Goal: Task Accomplishment & Management: Manage account settings

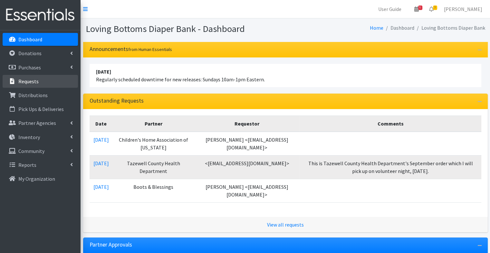
click at [41, 83] on link "Requests" at bounding box center [40, 81] width 75 height 13
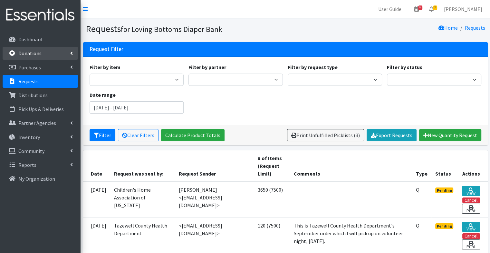
click at [41, 52] on link "Donations" at bounding box center [40, 53] width 75 height 13
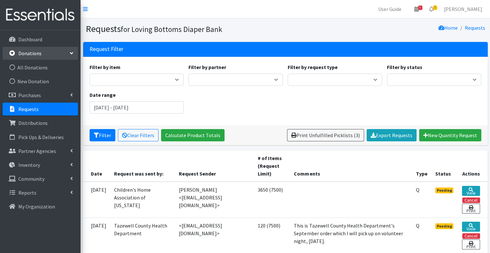
click at [50, 74] on ul "All Donations New Donation" at bounding box center [40, 74] width 75 height 27
click at [52, 80] on link "New Donation" at bounding box center [40, 81] width 75 height 13
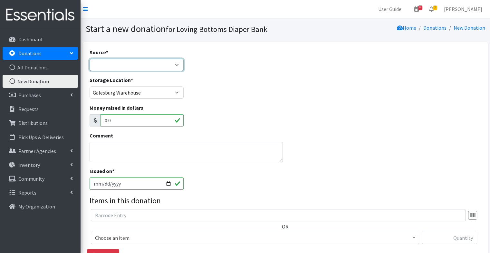
click at [127, 69] on select "Product Drive Manufacturer Donation Site Misc. Donation" at bounding box center [137, 65] width 94 height 12
select select "Product Drive"
click at [90, 59] on select "Product Drive Manufacturer Donation Site Misc. Donation" at bounding box center [137, 65] width 94 height 12
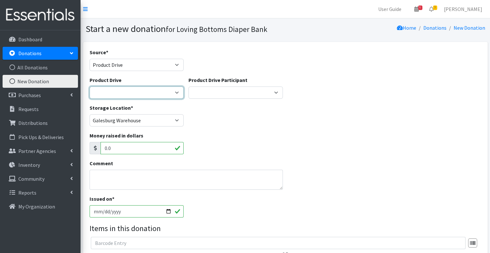
click at [122, 88] on select "4-H Federation AAUW - Morton Club Abilities Plus Abingdon Community Center Abin…" at bounding box center [137, 92] width 94 height 12
select select "1135"
click at [90, 86] on select "4-H Federation AAUW - Morton Club Abilities Plus Abingdon Community Center Abin…" at bounding box center [137, 92] width 94 height 12
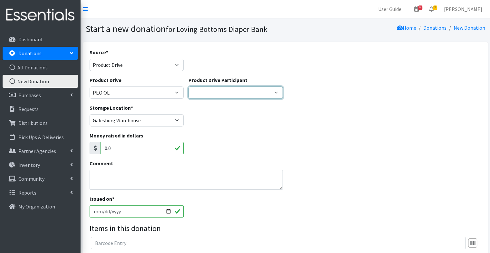
click at [230, 94] on select "Bethany Lutheran Woodhull Good Beginnings ROE 33 Trinity Lutheran Church Women …" at bounding box center [236, 92] width 94 height 12
select select "11"
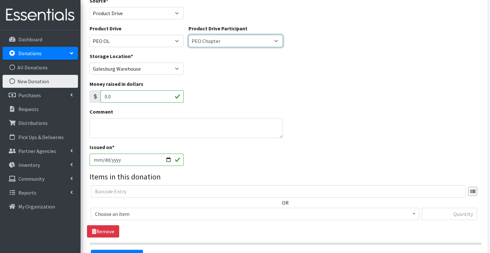
scroll to position [52, 0]
click at [235, 45] on select "Bethany Lutheran Woodhull Good Beginnings ROE 33 Trinity Lutheran Church Women …" at bounding box center [236, 40] width 94 height 12
click at [189, 34] on select "Bethany Lutheran Woodhull Good Beginnings ROE 33 Trinity Lutheran Church Women …" at bounding box center [236, 40] width 94 height 12
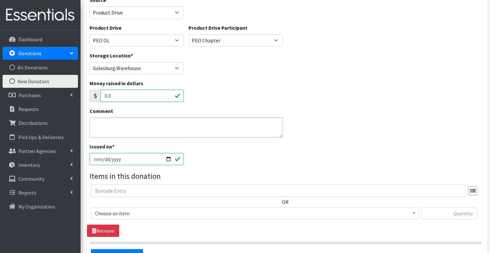
click at [196, 121] on textarea "Comment" at bounding box center [187, 127] width 194 height 20
drag, startPoint x: 129, startPoint y: 93, endPoint x: 78, endPoint y: 99, distance: 50.9
click at [78, 99] on div "User Guide 6 6 Pick-ups remaining this week View Calendar 3 3 Requests 0 Partne…" at bounding box center [245, 137] width 490 height 379
type input "15.00"
click at [142, 122] on textarea "Comment" at bounding box center [187, 127] width 194 height 20
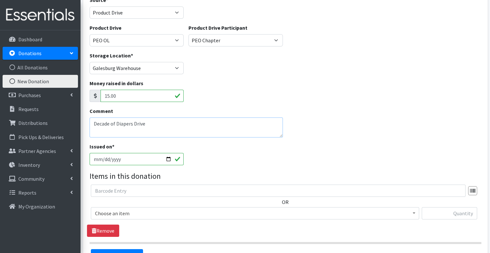
type textarea "Decade of Diapers Drive"
click at [166, 211] on span "Choose an item" at bounding box center [255, 213] width 320 height 9
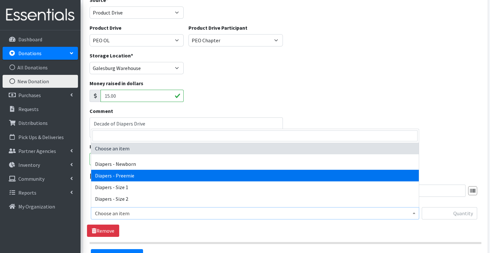
select select "95"
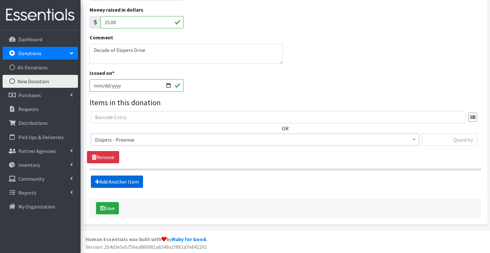
click at [133, 182] on link "Add Another Item" at bounding box center [117, 181] width 52 height 12
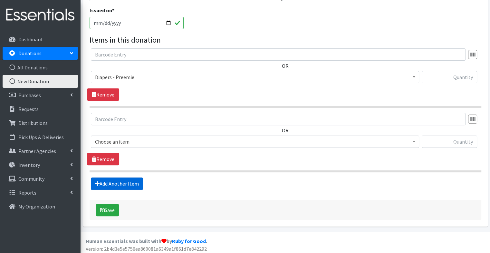
scroll to position [190, 0]
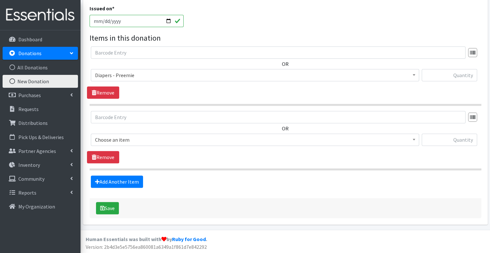
click at [162, 137] on span "Choose an item" at bounding box center [255, 139] width 320 height 9
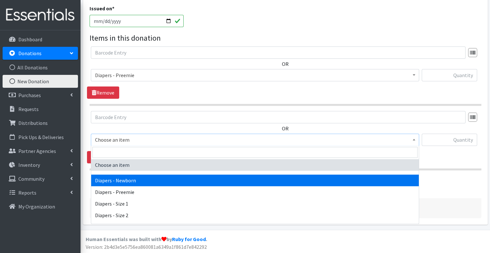
select select "94"
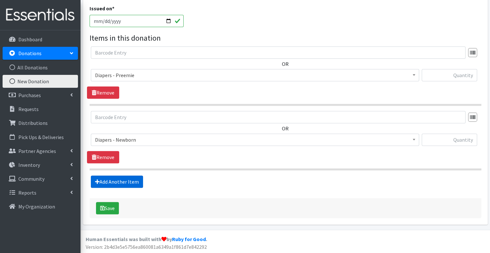
click at [132, 181] on link "Add Another Item" at bounding box center [117, 181] width 52 height 12
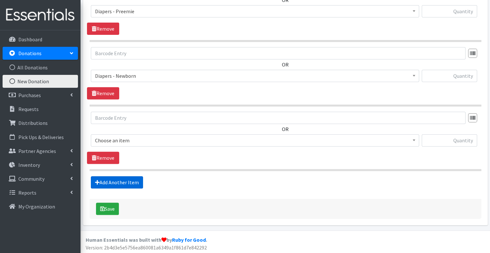
scroll to position [254, 0]
click at [162, 147] on span "Choose an item Diapers - Newborn Diapers - Preemie Diapers - Size 1 Diapers - S…" at bounding box center [255, 142] width 328 height 17
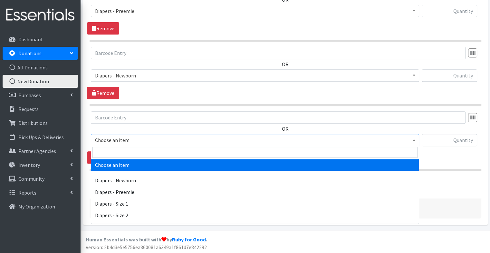
click at [161, 139] on span "Choose an item" at bounding box center [255, 139] width 320 height 9
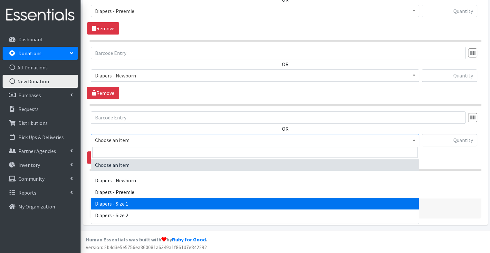
select select "96"
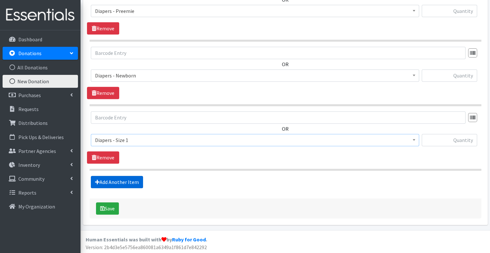
click at [125, 180] on link "Add Another Item" at bounding box center [117, 182] width 52 height 12
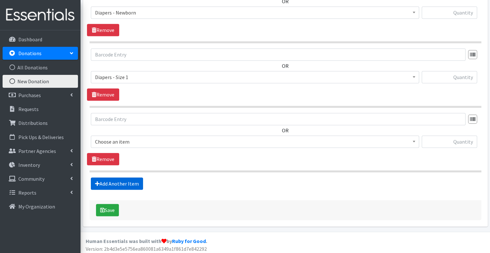
scroll to position [318, 0]
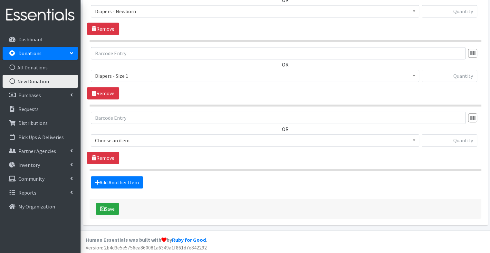
click at [160, 138] on span "Choose an item" at bounding box center [255, 140] width 320 height 9
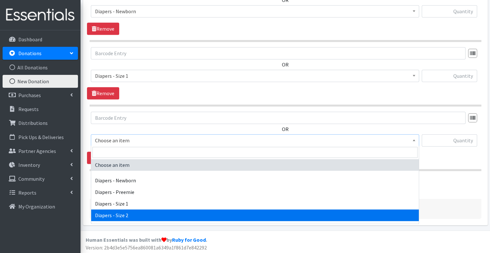
select select "97"
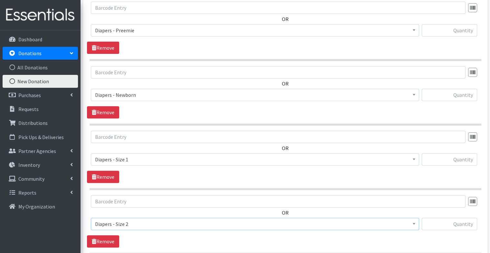
scroll to position [233, 0]
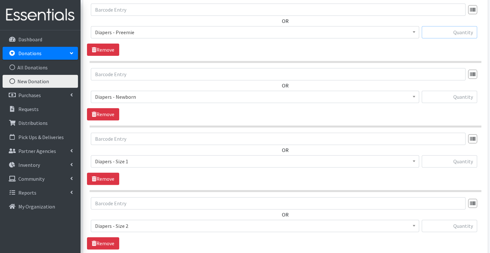
click at [443, 33] on input "text" at bounding box center [449, 32] width 55 height 12
type input "62"
type input "147"
type input "2"
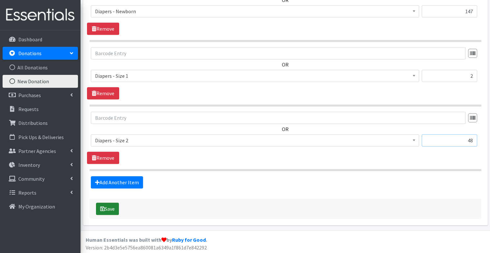
type input "48"
click at [102, 209] on icon "submit" at bounding box center [102, 208] width 5 height 5
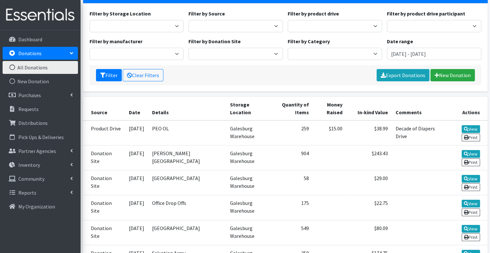
scroll to position [76, 0]
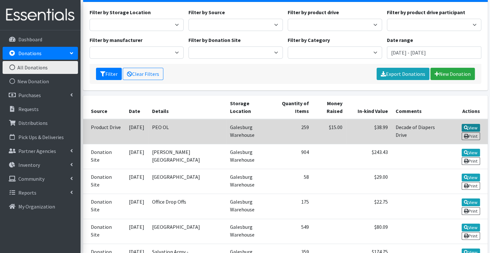
click at [466, 124] on link "View" at bounding box center [471, 128] width 18 height 8
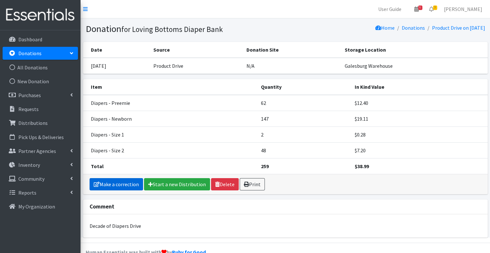
click at [133, 181] on link "Make a correction" at bounding box center [117, 184] width 54 height 12
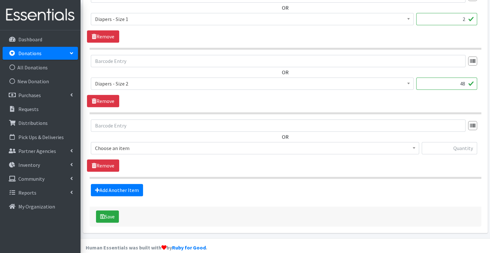
scroll to position [383, 0]
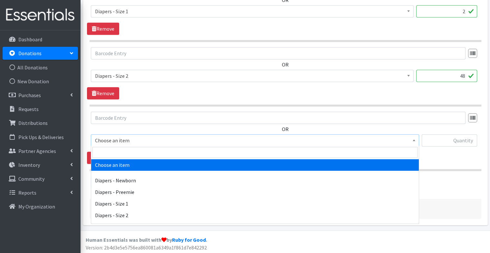
click at [150, 136] on span "Choose an item" at bounding box center [255, 140] width 320 height 9
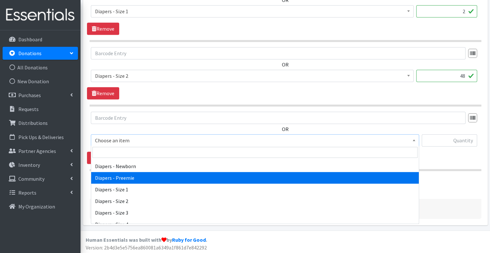
scroll to position [18, 0]
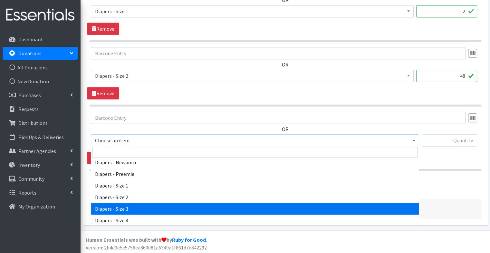
select select "98"
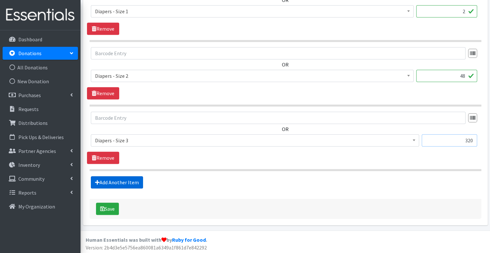
type input "320"
click at [123, 184] on link "Add Another Item" at bounding box center [117, 182] width 52 height 12
click at [135, 136] on span "Choose an item" at bounding box center [255, 140] width 320 height 9
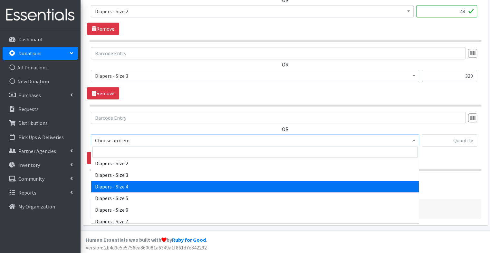
scroll to position [52, 0]
select select "73"
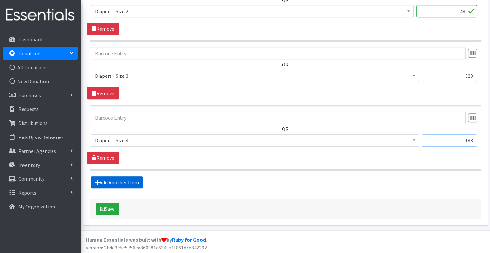
type input "183"
click at [142, 182] on link "Add Another Item" at bounding box center [117, 182] width 52 height 12
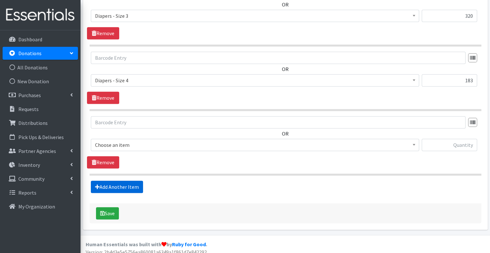
scroll to position [512, 0]
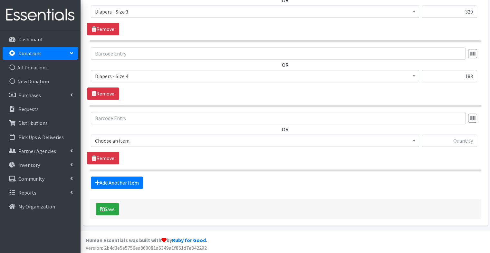
click at [144, 137] on span "Choose an item" at bounding box center [255, 140] width 320 height 9
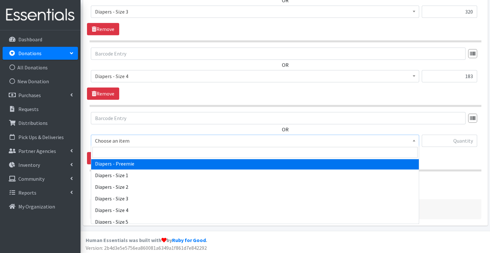
scroll to position [34, 0]
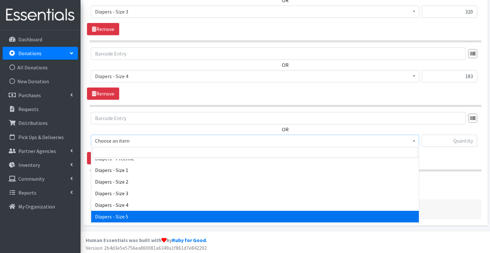
select select "74"
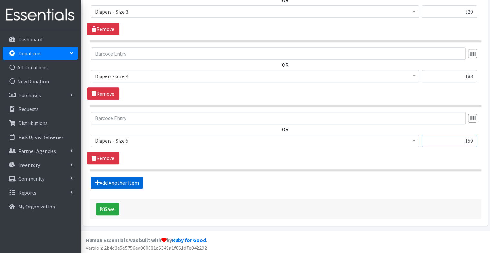
type input "159"
click at [126, 176] on link "Add Another Item" at bounding box center [117, 182] width 52 height 12
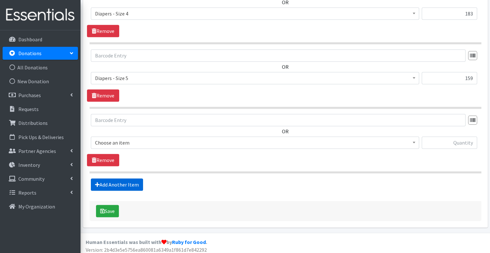
scroll to position [576, 0]
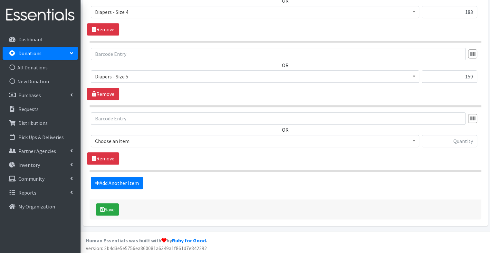
click at [150, 146] on span "Choose an item Diapers - Newborn Diapers - Preemie Diapers - Size 1 Diapers - S…" at bounding box center [255, 143] width 328 height 17
click at [150, 138] on span "Choose an item" at bounding box center [255, 140] width 320 height 9
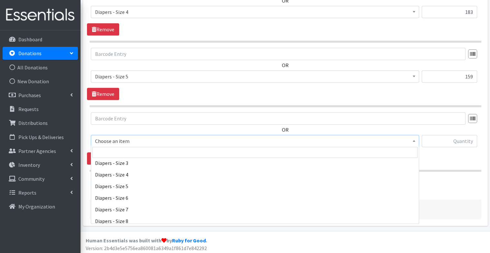
scroll to position [64, 0]
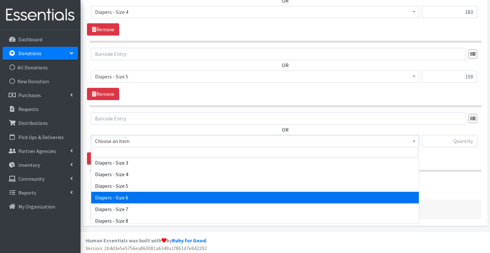
select select "75"
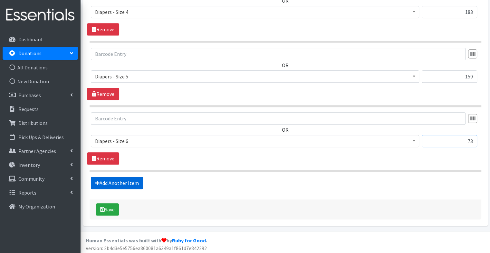
type input "73"
click at [131, 184] on link "Add Another Item" at bounding box center [117, 183] width 52 height 12
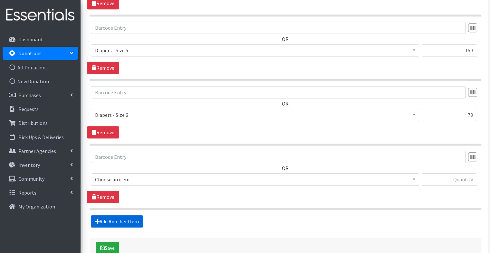
scroll to position [640, 0]
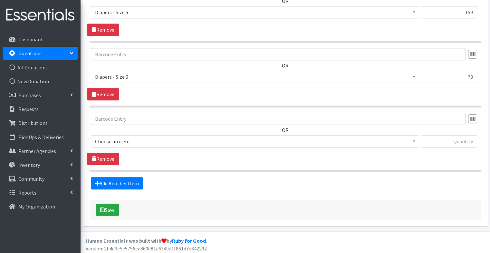
click at [127, 142] on span "Choose an item" at bounding box center [255, 141] width 320 height 9
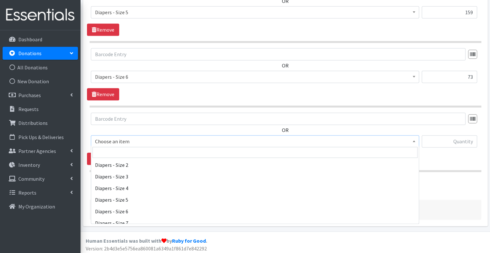
scroll to position [53, 0]
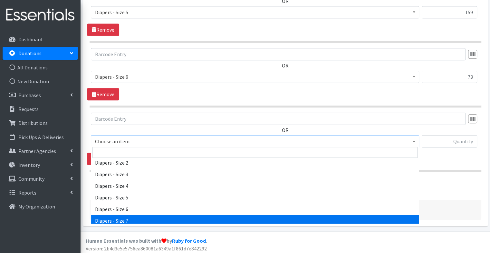
select select "1621"
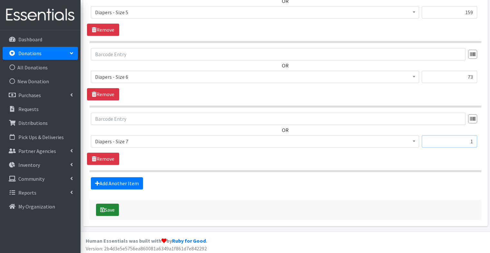
type input "1"
click at [105, 208] on button "Save" at bounding box center [107, 209] width 23 height 12
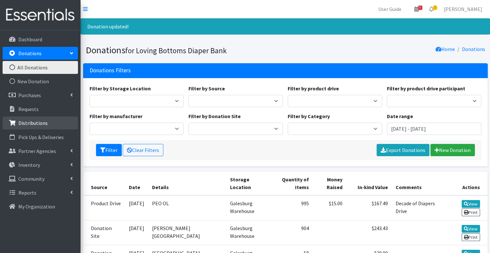
click at [45, 116] on link "Distributions" at bounding box center [40, 122] width 75 height 13
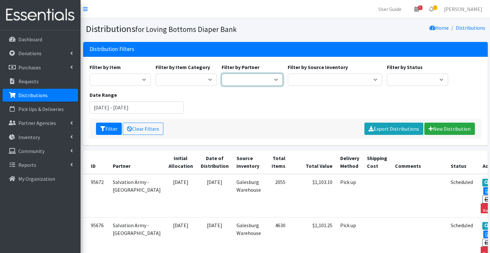
click at [238, 80] on select "Abilities Plus Boots & Blessings Boys & Girls Club of Greater Peoria Bureau [PE…" at bounding box center [252, 79] width 61 height 12
select select "2443"
click at [222, 73] on select "Abilities Plus Boots & Blessings Boys & Girls Club of Greater Peoria Bureau [PE…" at bounding box center [252, 79] width 61 height 12
click at [108, 132] on button "Filter" at bounding box center [109, 128] width 26 height 12
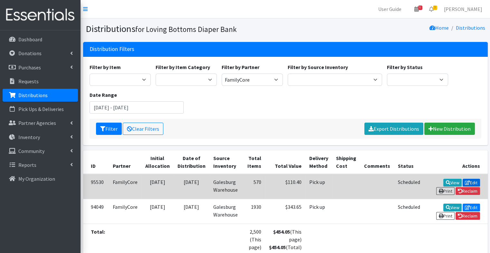
click at [463, 181] on link "Edit" at bounding box center [471, 183] width 17 height 8
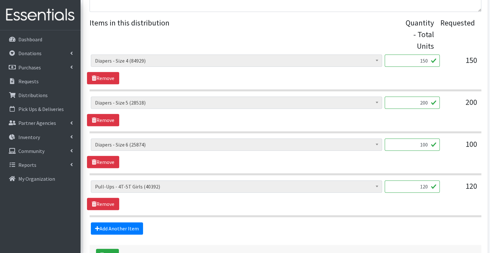
scroll to position [236, 0]
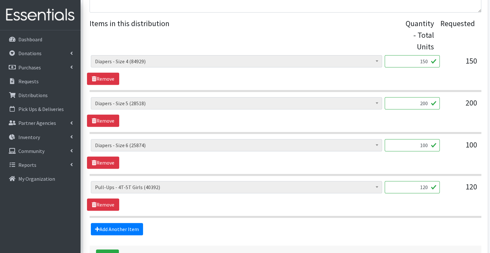
drag, startPoint x: 416, startPoint y: 101, endPoint x: 535, endPoint y: 133, distance: 123.5
click at [490, 133] on html "User Guide 6 6 Pick-ups remaining this week View Calendar 3 3 Requests 0 Partne…" at bounding box center [245, 32] width 490 height 537
click at [412, 104] on input "200" at bounding box center [412, 103] width 55 height 12
drag, startPoint x: 413, startPoint y: 103, endPoint x: 474, endPoint y: 106, distance: 61.3
click at [474, 106] on div "Diapers - Newborn (11762) Diapers - Preemie (110) Diapers - Size 1 (124904) Dia…" at bounding box center [285, 105] width 389 height 17
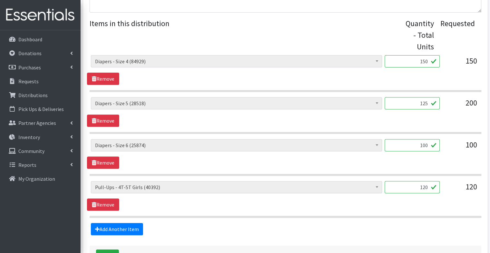
scroll to position [283, 0]
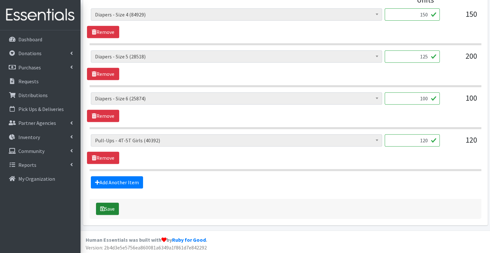
type input "125"
click at [107, 210] on button "Save" at bounding box center [107, 208] width 23 height 12
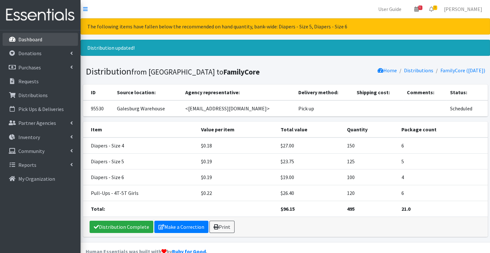
click at [47, 41] on link "Dashboard" at bounding box center [40, 39] width 75 height 13
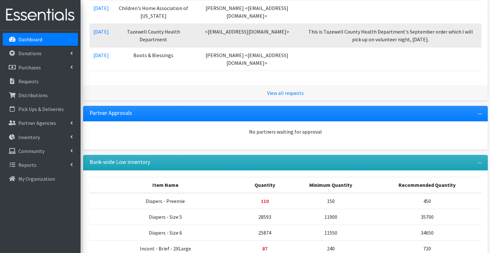
scroll to position [162, 0]
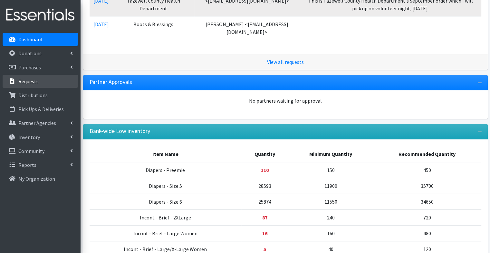
click at [48, 81] on link "Requests" at bounding box center [40, 81] width 75 height 13
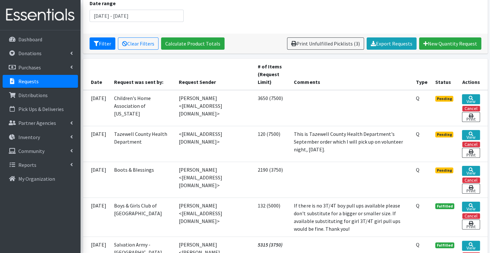
scroll to position [107, 0]
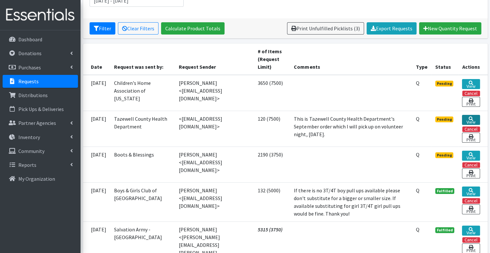
click at [470, 117] on icon at bounding box center [471, 118] width 5 height 5
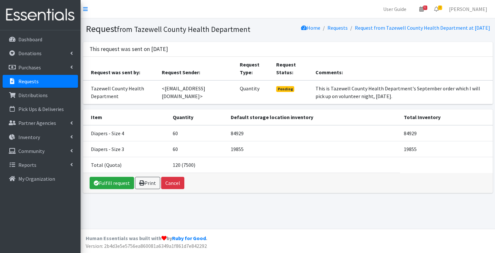
click at [112, 182] on div "Fulfill request Print Cancel" at bounding box center [288, 183] width 410 height 20
click at [115, 189] on link "Fulfill request" at bounding box center [112, 183] width 44 height 12
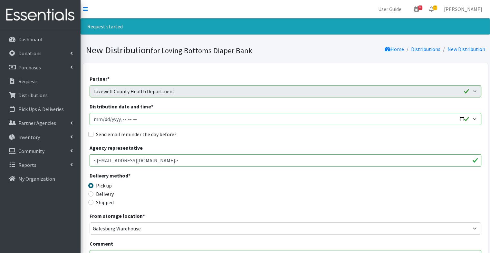
click at [464, 119] on input "Distribution date and time *" at bounding box center [286, 119] width 392 height 12
type input "[DATE]T23:59"
click at [239, 138] on fieldset "Send email reminder the day before?" at bounding box center [286, 134] width 392 height 8
click at [144, 136] on label "Send email reminder the day before?" at bounding box center [136, 134] width 81 height 8
click at [93, 136] on input "Send email reminder the day before?" at bounding box center [90, 134] width 5 height 5
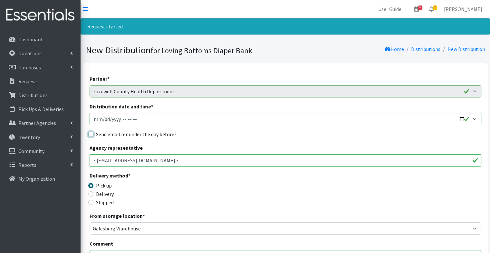
checkbox input "true"
click at [122, 120] on input "Distribution date and time *" at bounding box center [286, 119] width 392 height 12
type input "2025-09-15T20:00"
click at [211, 141] on div "Partner * Abilities Plus Boots & Blessings Boys & Girls Club of Greater Peoria …" at bounding box center [286, 242] width 392 height 334
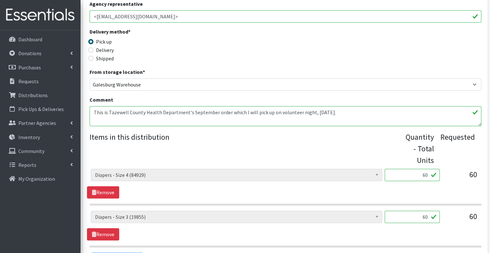
scroll to position [220, 0]
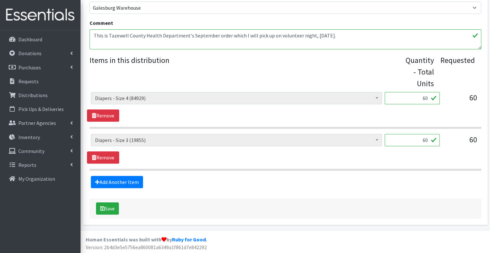
click at [245, 189] on form "Partner * Abilities Plus Boots & Blessings Boys & Girls Club of Greater Peoria …" at bounding box center [286, 36] width 392 height 364
drag, startPoint x: 416, startPoint y: 97, endPoint x: 502, endPoint y: 120, distance: 88.7
click at [490, 120] on html "User Guide 6 6 Pick-ups remaining this week View Calendar 2 2 Requests 0 Partne…" at bounding box center [245, 17] width 490 height 474
type input "1500"
drag, startPoint x: 419, startPoint y: 142, endPoint x: 492, endPoint y: 151, distance: 73.4
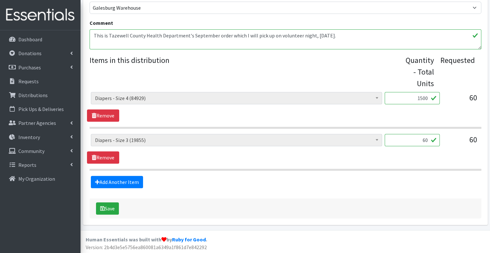
click at [490, 151] on html "User Guide 6 6 Pick-ups remaining this week View Calendar 2 2 Requests 0 Partne…" at bounding box center [245, 17] width 490 height 474
type input "1500"
click at [116, 209] on button "Save" at bounding box center [107, 208] width 23 height 12
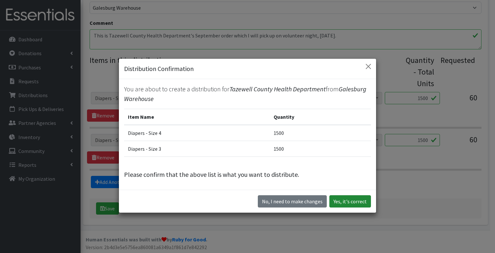
click at [340, 205] on button "Yes, it's correct" at bounding box center [350, 201] width 42 height 12
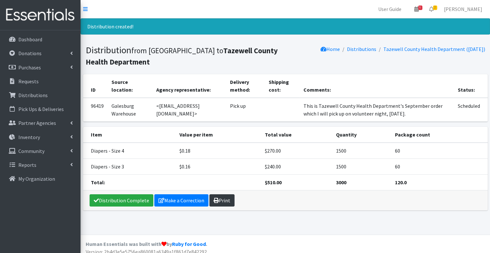
click at [215, 201] on icon at bounding box center [216, 200] width 5 height 5
click at [53, 82] on link "Requests" at bounding box center [40, 81] width 75 height 13
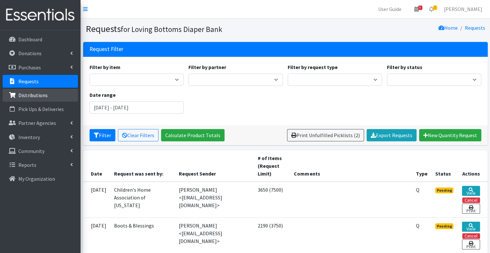
click at [47, 93] on link "Distributions" at bounding box center [40, 95] width 75 height 13
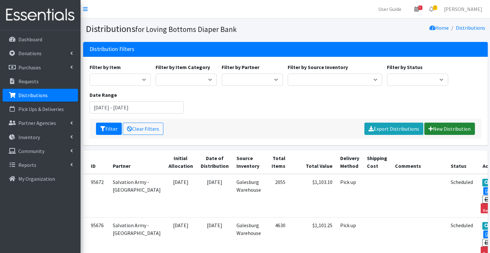
click at [454, 126] on link "New Distribution" at bounding box center [450, 128] width 51 height 12
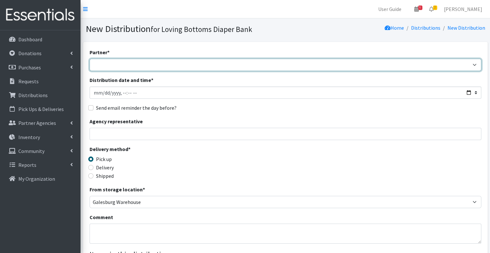
click at [171, 64] on select "Abilities Plus Boots & Blessings Boys & Girls Club of Greater Peoria Bureau Hen…" at bounding box center [286, 65] width 392 height 12
select select "264"
click at [90, 59] on select "Abilities Plus Boots & Blessings Boys & Girls Club of Greater Peoria Bureau Hen…" at bounding box center [286, 65] width 392 height 12
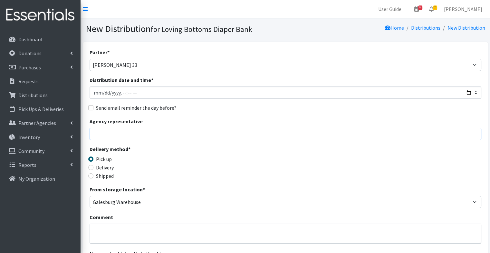
click at [134, 133] on input "Agency representative" at bounding box center [286, 134] width 392 height 12
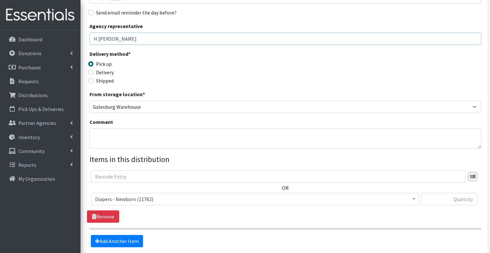
scroll to position [105, 0]
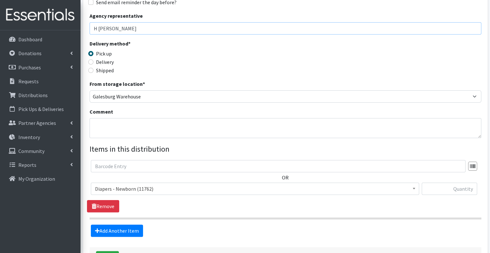
type input "H Worden"
click at [151, 124] on textarea "Comment" at bounding box center [286, 128] width 392 height 20
type textarea "supplemental"
click at [166, 190] on span "Diapers - Newborn (11762)" at bounding box center [255, 188] width 320 height 9
select select "96"
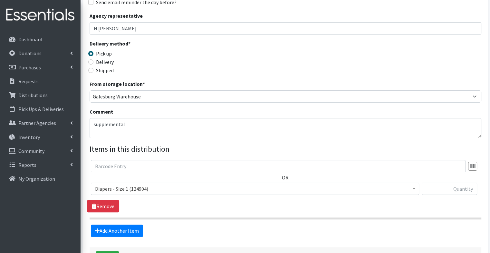
click at [307, 147] on legend "Items in this distribution" at bounding box center [286, 149] width 392 height 12
click at [460, 188] on input "text" at bounding box center [449, 188] width 55 height 12
type input "300"
click at [114, 229] on link "Add Another Item" at bounding box center [117, 230] width 52 height 12
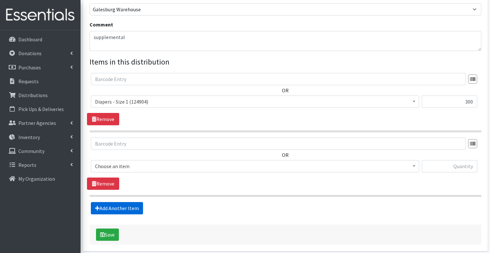
scroll to position [219, 0]
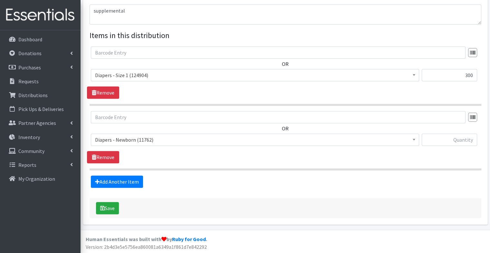
click at [263, 138] on span "Diapers - Newborn (11762)" at bounding box center [255, 139] width 320 height 9
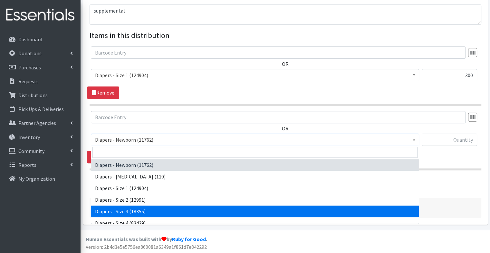
scroll to position [61, 0]
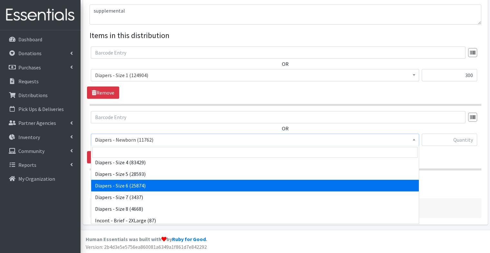
select select "75"
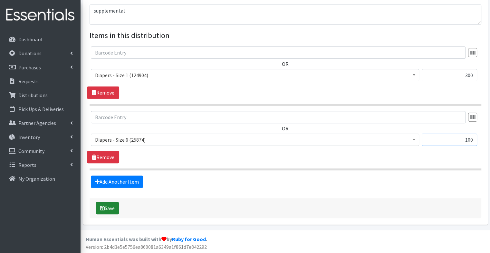
type input "100"
click at [108, 207] on button "Save" at bounding box center [107, 208] width 23 height 12
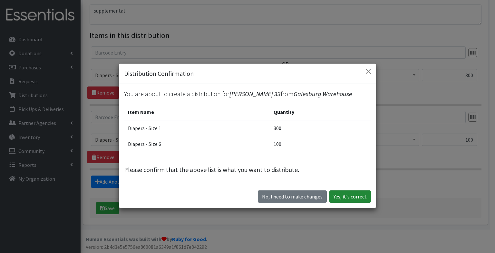
click at [349, 194] on button "Yes, it's correct" at bounding box center [350, 196] width 42 height 12
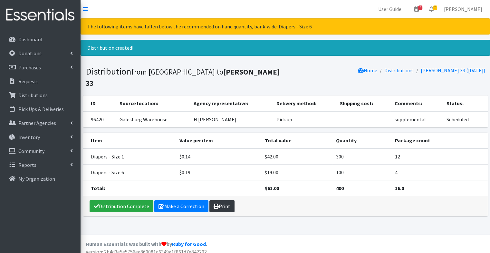
click at [225, 200] on link "Print" at bounding box center [222, 206] width 25 height 12
click at [217, 200] on link "Print" at bounding box center [222, 206] width 25 height 12
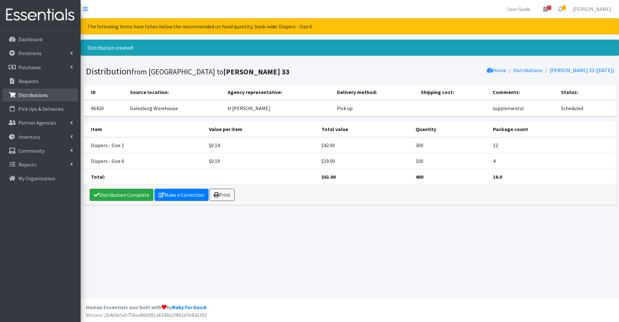
click at [55, 90] on link "Distributions" at bounding box center [40, 95] width 75 height 13
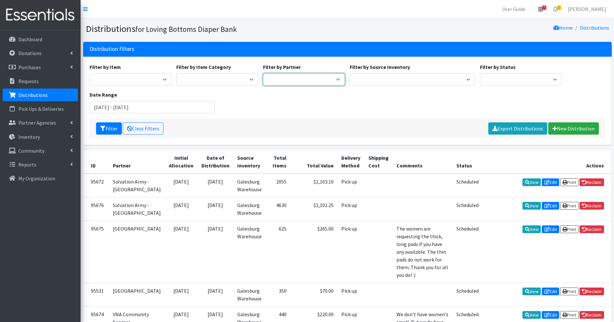
click at [298, 76] on select "Abilities Plus Boots & Blessings Boys & Girls Club of Greater Peoria Bureau [PE…" at bounding box center [304, 79] width 82 height 12
select select "264"
click at [263, 73] on select "Abilities Plus Boots & Blessings Boys & Girls Club of Greater Peoria Bureau [PE…" at bounding box center [304, 79] width 82 height 12
click at [113, 129] on button "Filter" at bounding box center [109, 128] width 26 height 12
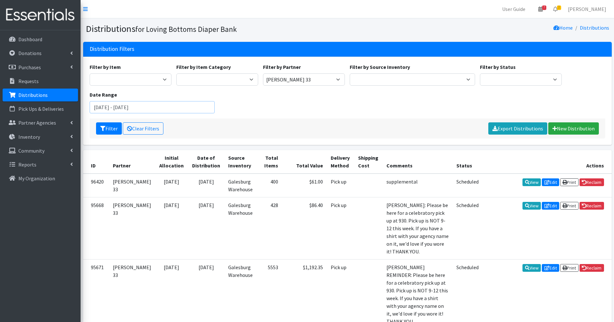
click at [132, 109] on input "July 10, 2025 - October 10, 2025" at bounding box center [152, 107] width 125 height 12
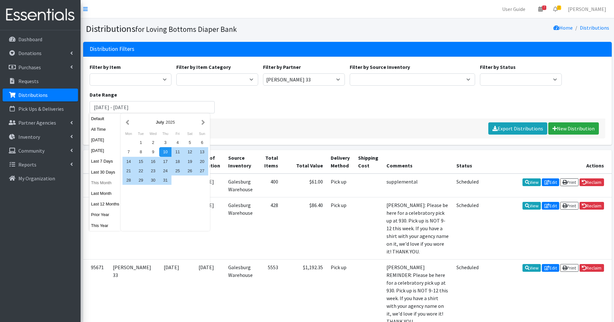
click at [104, 182] on button "This Month" at bounding box center [106, 182] width 32 height 9
type input "[DATE] - [DATE]"
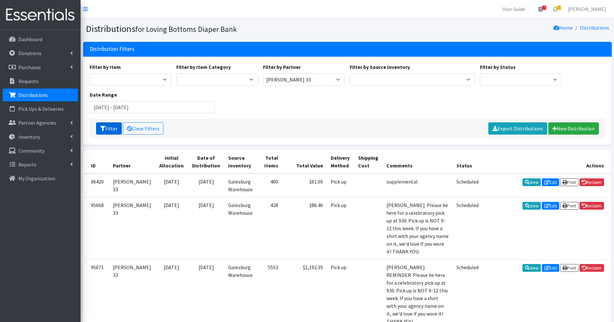
click at [110, 130] on button "Filter" at bounding box center [109, 128] width 26 height 12
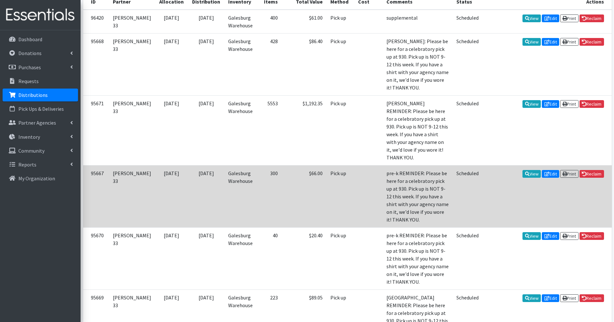
scroll to position [164, 0]
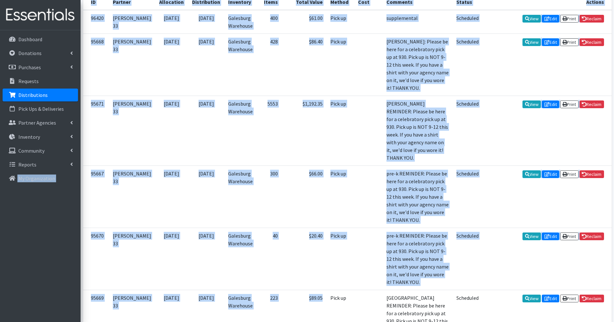
drag, startPoint x: 293, startPoint y: 229, endPoint x: 1, endPoint y: 264, distance: 294.4
click at [1, 264] on div "User Guide 7 7 Pick-ups remaining this week View Calendar 2 2 Requests 0 Partne…" at bounding box center [307, 140] width 614 height 608
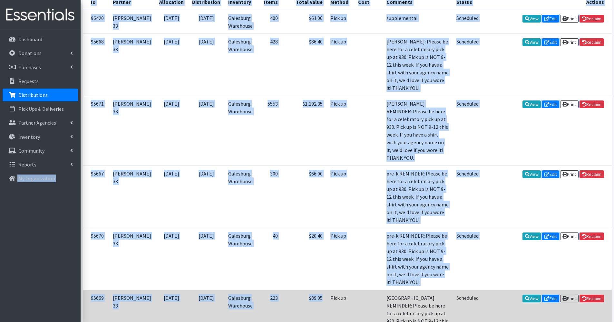
click at [258, 290] on td "223" at bounding box center [270, 325] width 24 height 70
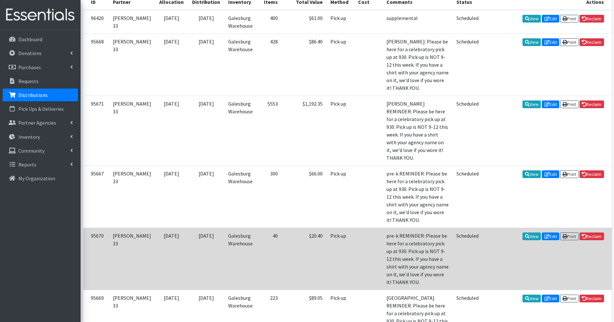
click at [258, 228] on td "40" at bounding box center [270, 259] width 24 height 62
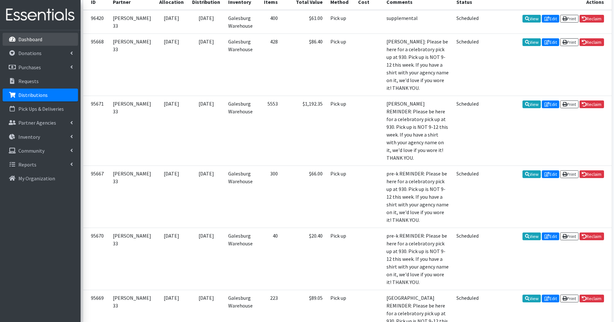
click at [55, 37] on link "Dashboard" at bounding box center [40, 39] width 75 height 13
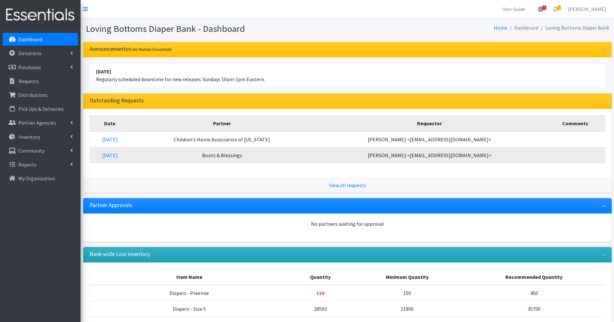
click at [50, 43] on link "Dashboard" at bounding box center [40, 39] width 75 height 13
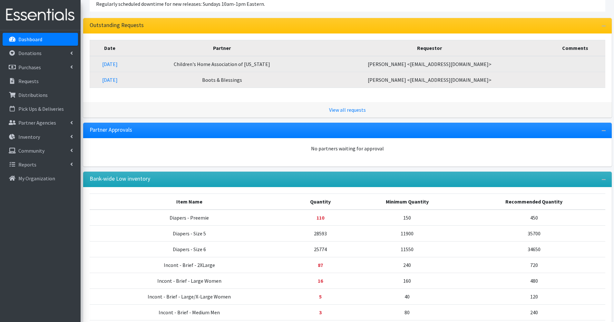
scroll to position [76, 0]
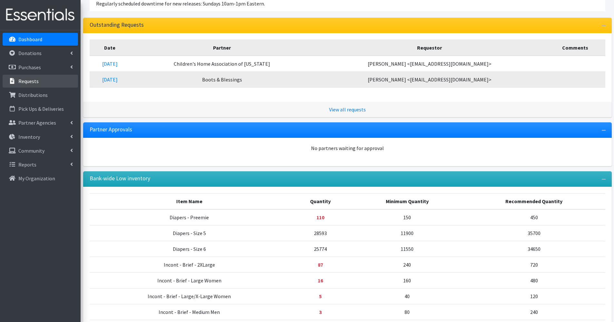
click at [45, 87] on link "Requests" at bounding box center [40, 81] width 75 height 13
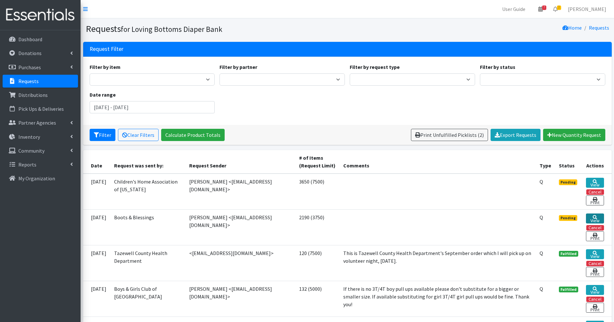
click at [596, 220] on link "View" at bounding box center [595, 219] width 18 height 10
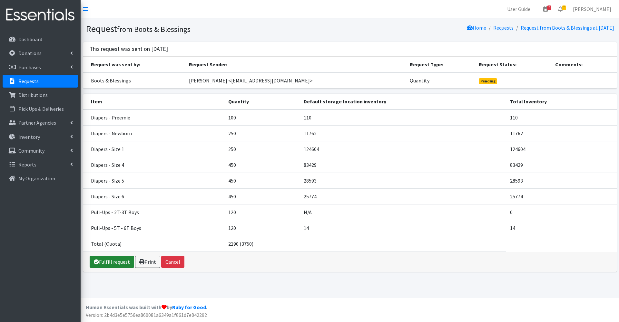
click at [119, 264] on link "Fulfill request" at bounding box center [112, 262] width 44 height 12
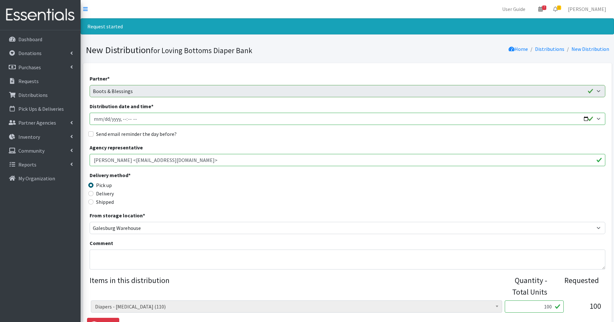
click at [588, 120] on input "Distribution date and time *" at bounding box center [348, 119] width 516 height 12
type input "[DATE]T09:00"
click at [232, 146] on div "Agency representative Madison Flack <bootsnblessings@gmail.com>" at bounding box center [348, 155] width 516 height 23
click at [155, 134] on label "Send email reminder the day before?" at bounding box center [136, 134] width 81 height 8
click at [93, 134] on input "Send email reminder the day before?" at bounding box center [90, 134] width 5 height 5
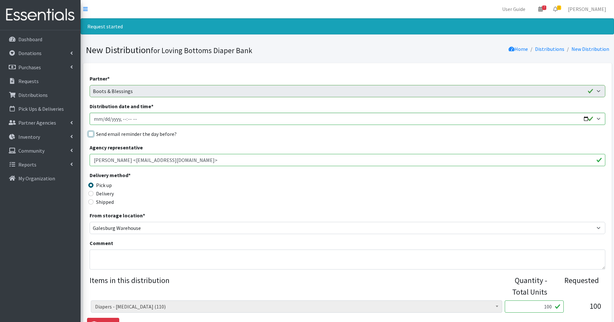
checkbox input "true"
click at [201, 146] on div "Agency representative Madison Flack <bootsnblessings@gmail.com>" at bounding box center [348, 155] width 516 height 23
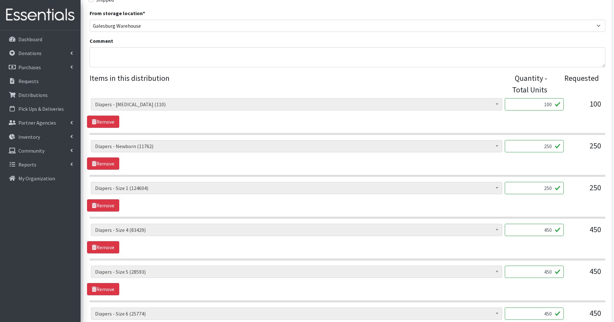
scroll to position [218, 0]
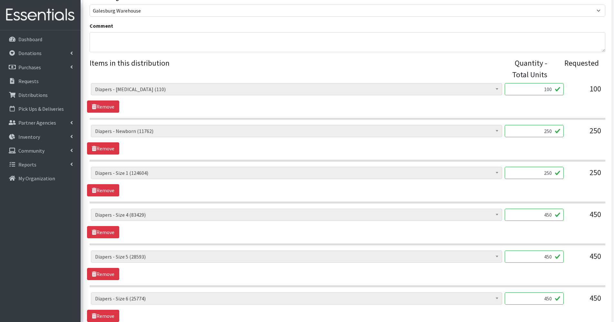
drag, startPoint x: 539, startPoint y: 92, endPoint x: 619, endPoint y: 106, distance: 81.2
click at [614, 106] on html "User Guide 7 7 Pick-ups remaining this week View Calendar 1 1 Requests 0 Partne…" at bounding box center [307, 139] width 614 height 714
type input "50"
click at [461, 160] on hr at bounding box center [348, 161] width 516 height 2
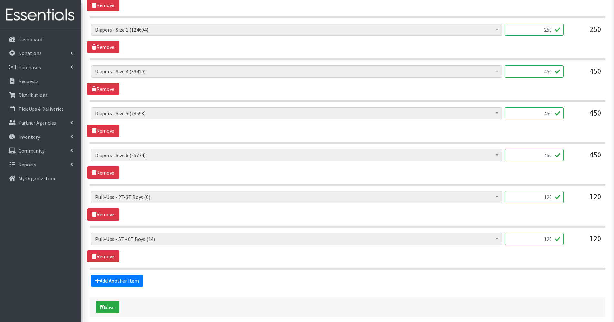
scroll to position [361, 0]
click at [108, 278] on link "Add Another Item" at bounding box center [117, 281] width 52 height 12
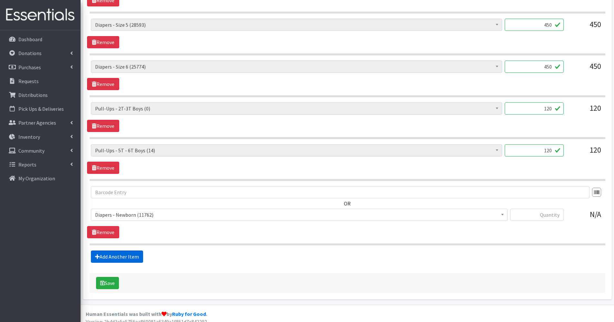
scroll to position [456, 0]
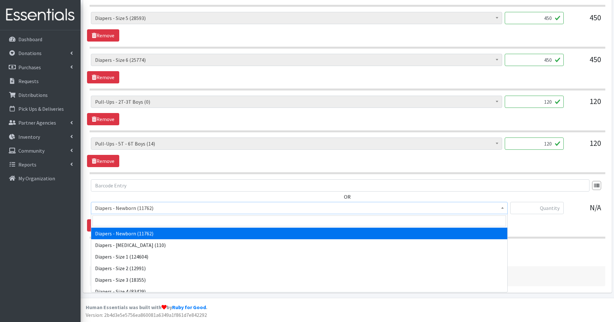
click at [134, 212] on span "Diapers - Newborn (11762)" at bounding box center [299, 208] width 408 height 9
click at [132, 222] on input "search" at bounding box center [300, 221] width 414 height 11
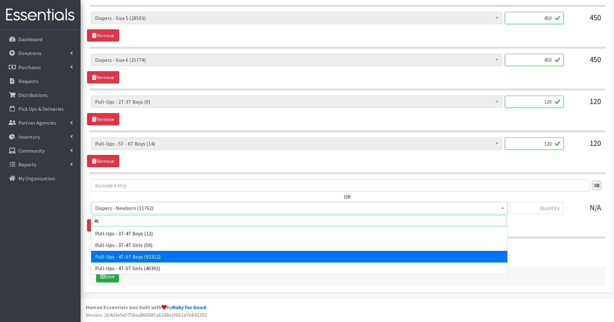
type input "4t"
select select "79"
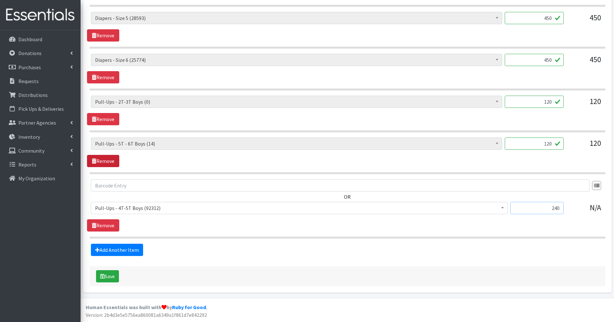
type input "240"
click at [111, 160] on link "Remove" at bounding box center [103, 161] width 32 height 12
click at [108, 121] on link "Remove" at bounding box center [103, 119] width 32 height 12
click at [113, 162] on link "Remove" at bounding box center [103, 161] width 32 height 12
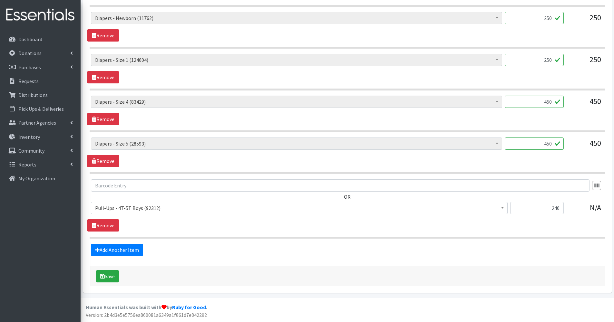
scroll to position [331, 0]
click at [125, 249] on link "Add Another Item" at bounding box center [117, 250] width 52 height 12
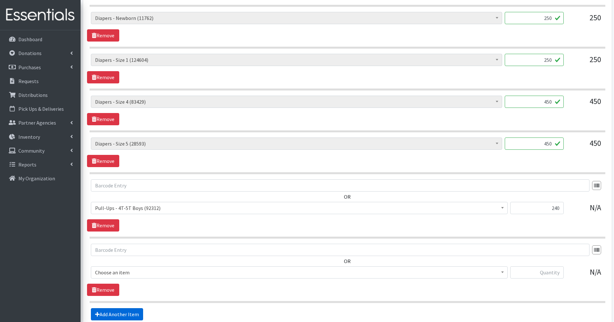
scroll to position [395, 0]
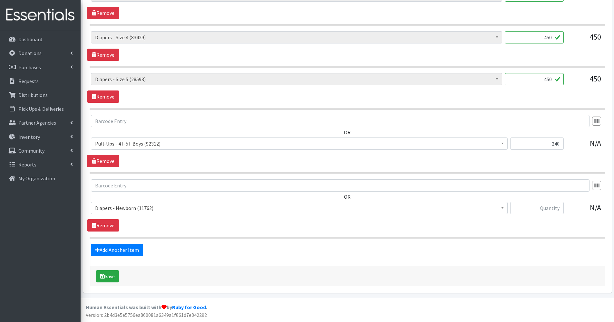
click at [168, 209] on span "Diapers - Newborn (11762)" at bounding box center [299, 208] width 408 height 9
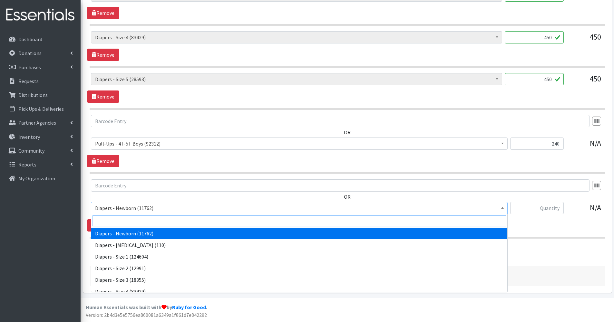
click at [166, 218] on input "search" at bounding box center [300, 221] width 414 height 11
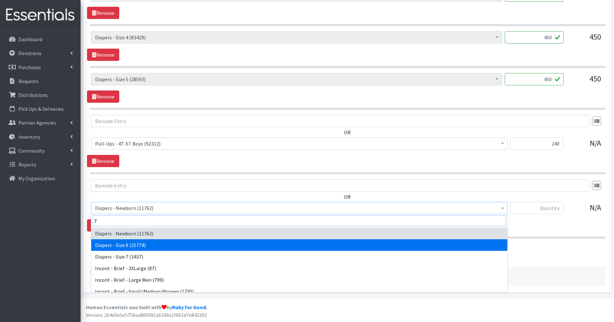
type input "7"
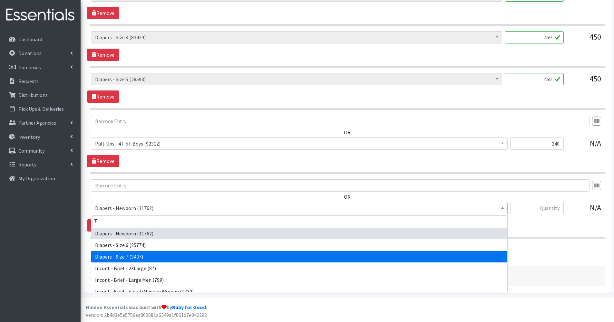
select select "1621"
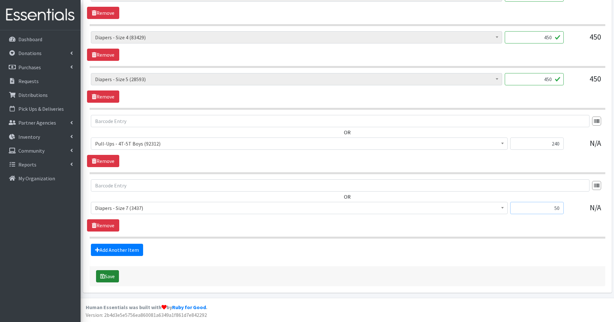
type input "50"
click at [114, 278] on button "Save" at bounding box center [107, 276] width 23 height 12
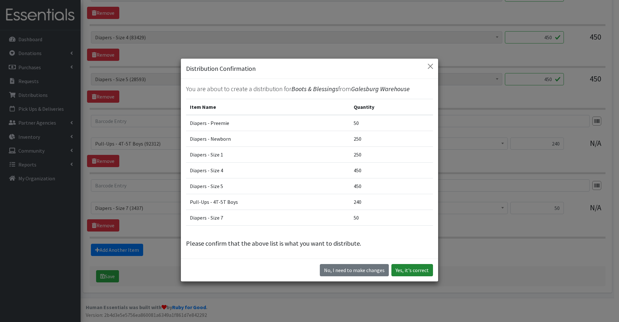
click at [408, 271] on button "Yes, it's correct" at bounding box center [412, 270] width 42 height 12
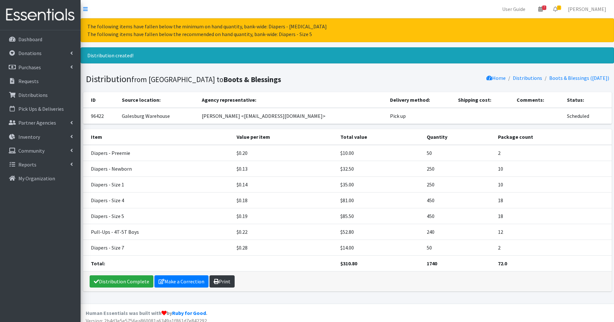
click at [228, 282] on link "Print" at bounding box center [222, 282] width 25 height 12
click at [184, 279] on link "Make a Correction" at bounding box center [181, 282] width 54 height 12
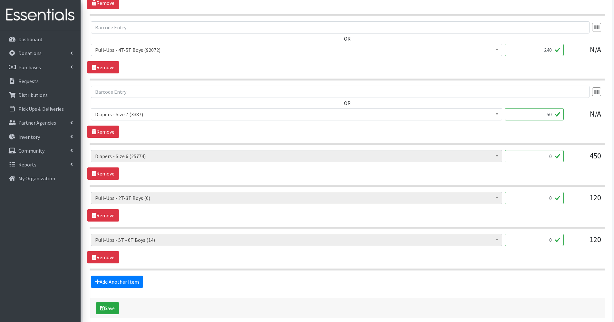
scroll to position [468, 0]
click at [123, 279] on link "Add Another Item" at bounding box center [117, 282] width 52 height 12
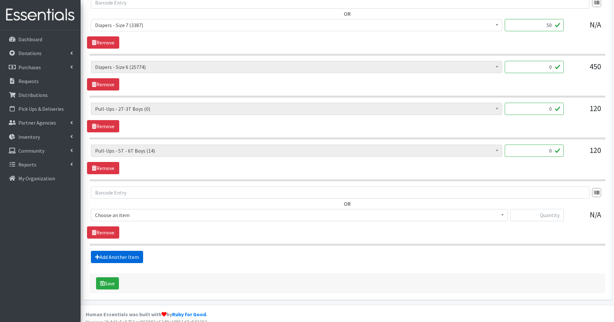
scroll to position [564, 0]
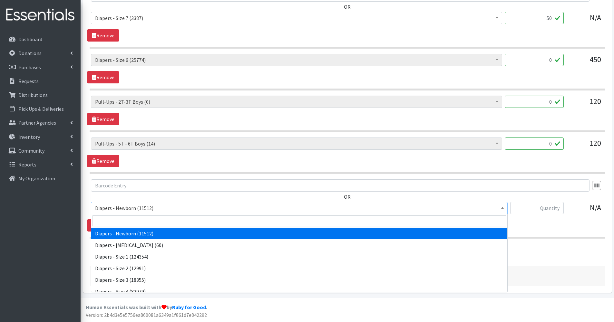
click at [171, 207] on span "Diapers - Newborn (11512)" at bounding box center [299, 208] width 408 height 9
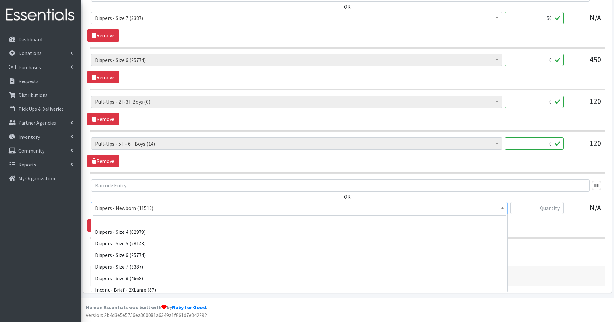
scroll to position [58, 0]
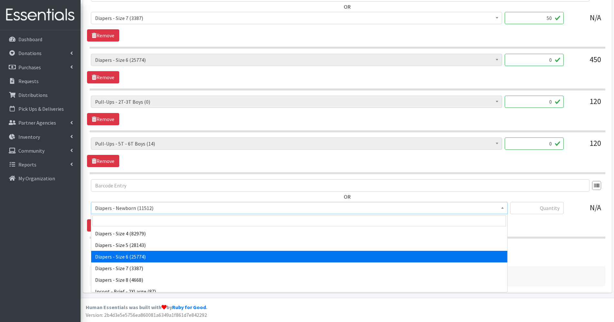
select select "75"
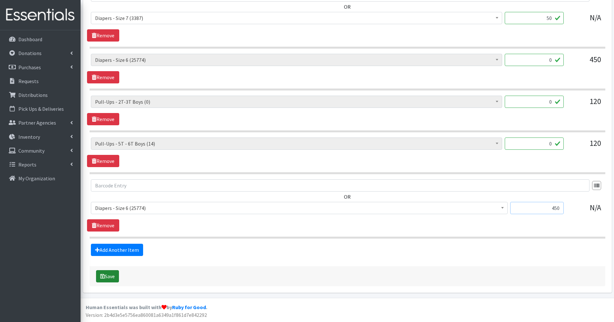
type input "450"
click at [109, 278] on button "Save" at bounding box center [107, 276] width 23 height 12
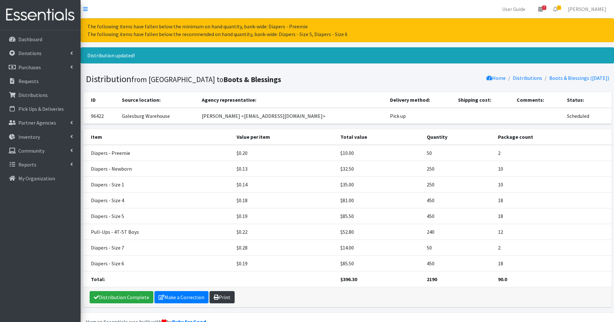
click at [219, 296] on link "Print" at bounding box center [222, 297] width 25 height 12
